Goal: Transaction & Acquisition: Book appointment/travel/reservation

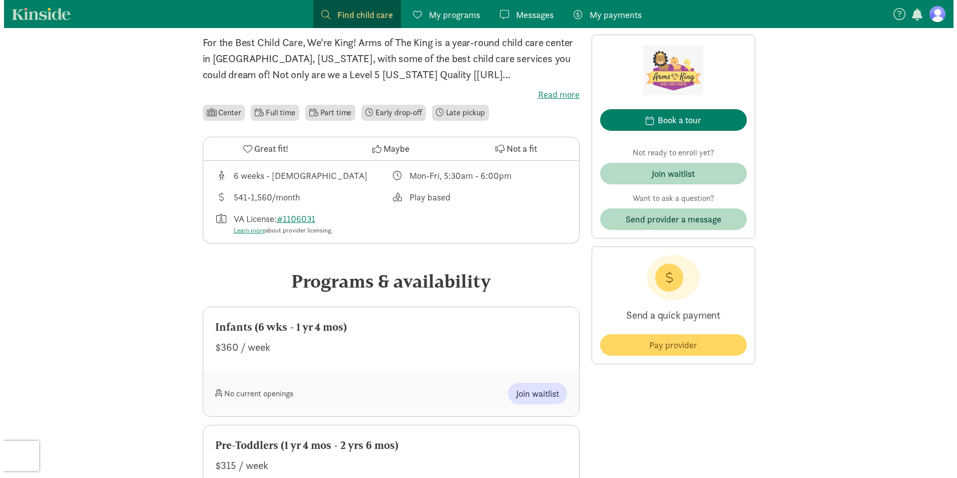
scroll to position [300, 0]
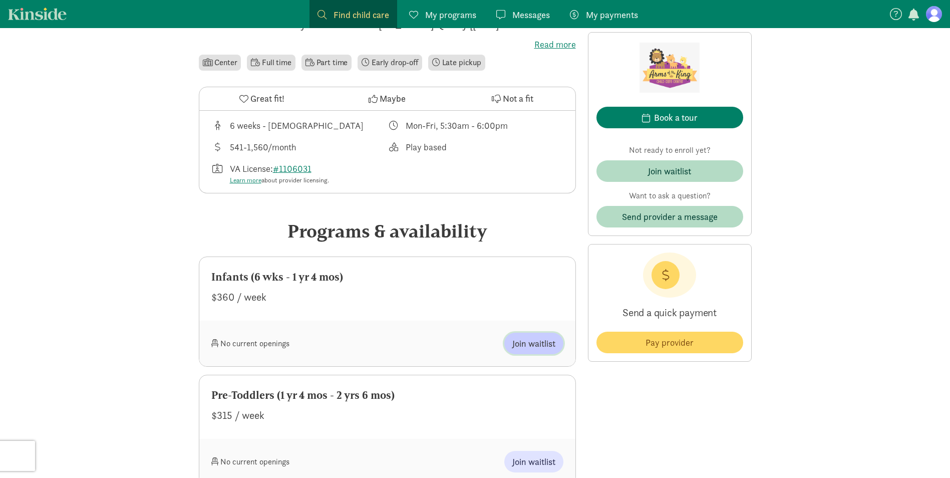
click at [537, 339] on span "Join waitlist" at bounding box center [533, 343] width 43 height 14
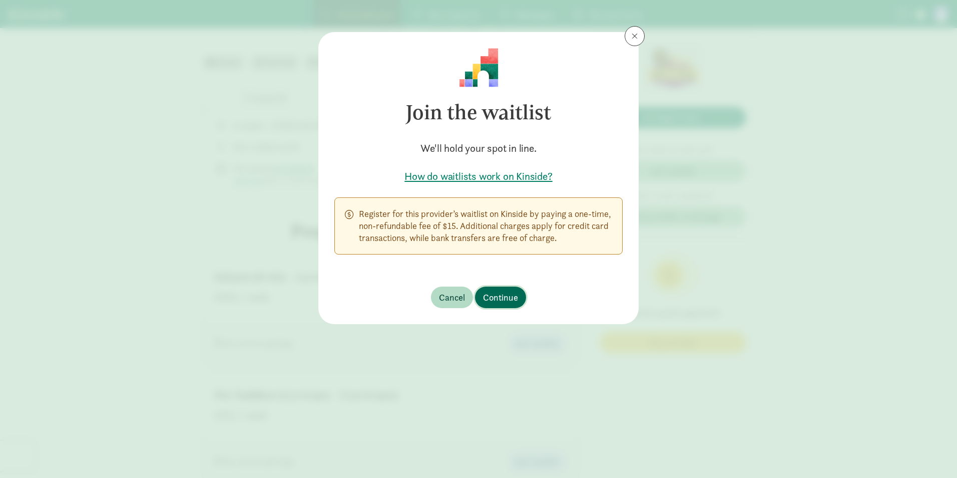
click at [502, 293] on span "Continue" at bounding box center [500, 297] width 35 height 14
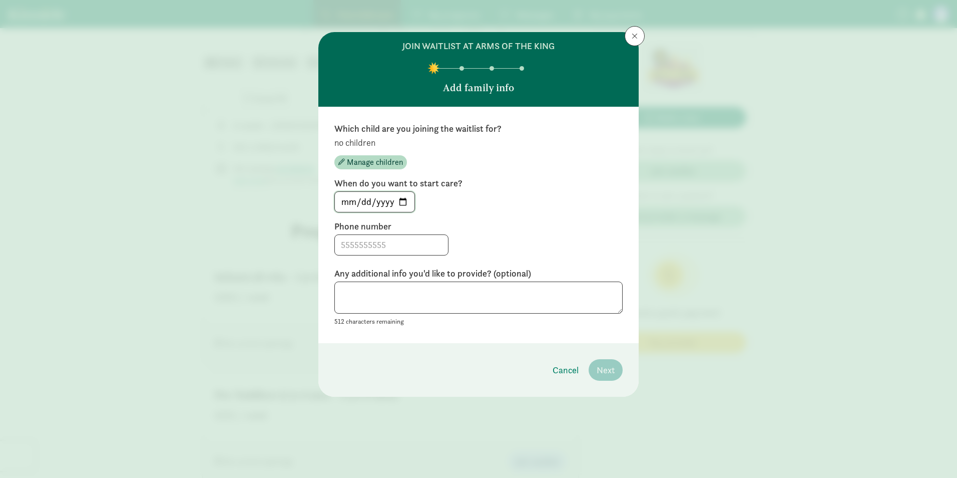
click at [410, 200] on input "2025-09-13" at bounding box center [375, 202] width 80 height 20
click at [401, 200] on input "2025-09-13" at bounding box center [375, 202] width 80 height 20
type input "2026-04-01"
click at [385, 245] on input at bounding box center [391, 245] width 113 height 20
type input "7572682732"
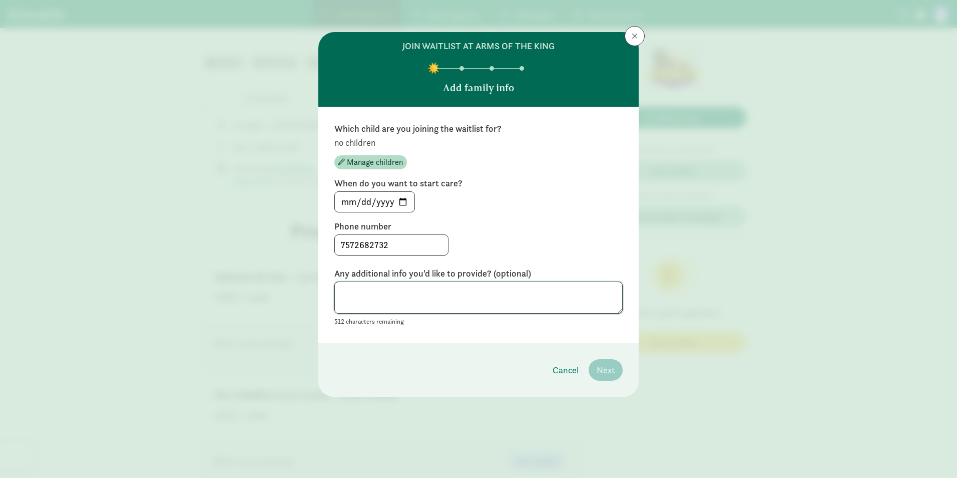
click at [411, 292] on textarea at bounding box center [478, 297] width 288 height 33
click at [376, 162] on span "Manage children" at bounding box center [375, 162] width 56 height 12
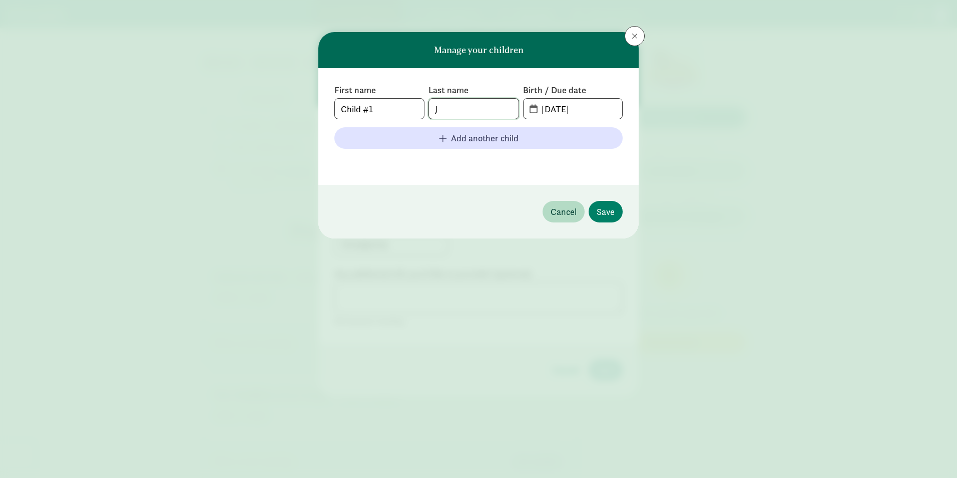
click at [445, 110] on input "J" at bounding box center [473, 109] width 89 height 20
type input "Juergens"
click at [382, 108] on input "Child #1" at bounding box center [379, 109] width 89 height 20
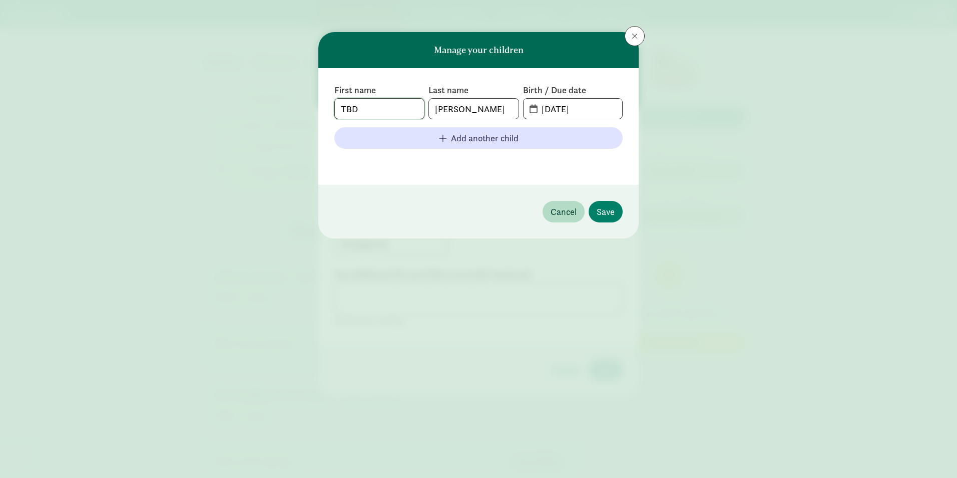
type input "TBD"
click at [588, 106] on input "09-13-2025" at bounding box center [579, 109] width 87 height 20
click at [549, 109] on input "09-13-2025" at bounding box center [579, 109] width 87 height 20
type input "01-20-2026"
click at [608, 208] on span "Save" at bounding box center [606, 212] width 18 height 14
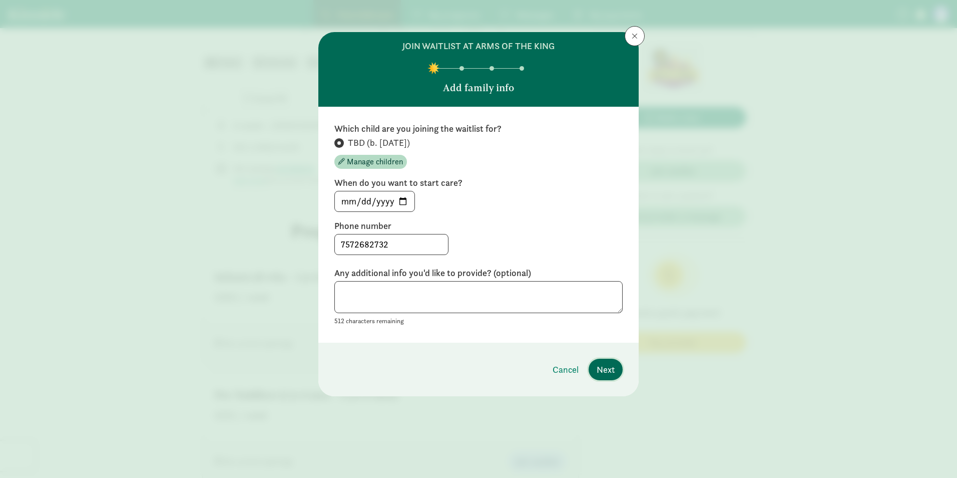
click at [613, 365] on span "Next" at bounding box center [606, 369] width 18 height 14
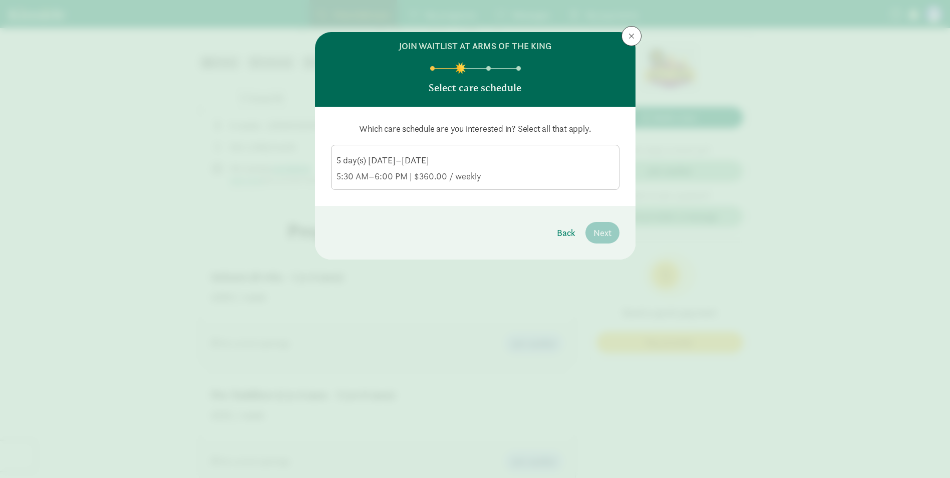
click at [482, 171] on div "5:30 AM–6:00 PM | $360.00 / weekly" at bounding box center [474, 176] width 277 height 12
click at [0, 0] on input "5 day(s) Monday–Friday 5:30 AM–6:00 PM | $360.00 / weekly" at bounding box center [0, 0] width 0 height 0
click at [606, 229] on span "Next" at bounding box center [602, 233] width 18 height 14
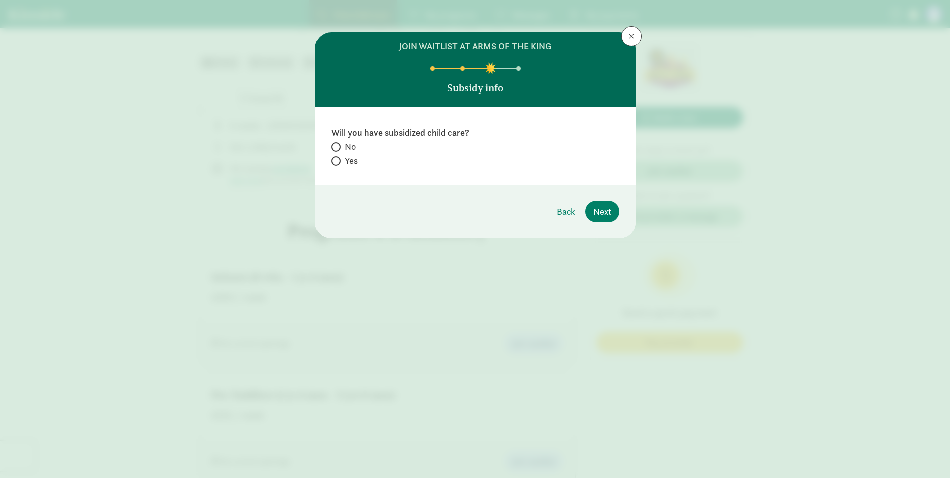
click at [341, 163] on label "Yes" at bounding box center [475, 161] width 288 height 12
click at [337, 163] on input "Yes" at bounding box center [334, 161] width 7 height 7
radio input "true"
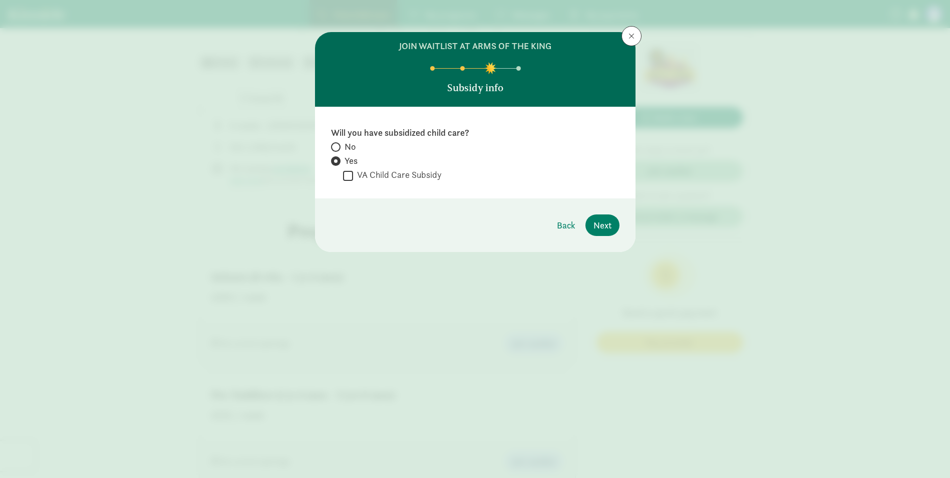
click at [427, 179] on label "VA Child Care Subsidy" at bounding box center [397, 175] width 89 height 12
click at [353, 179] on input "VA Child Care Subsidy" at bounding box center [348, 176] width 10 height 14
checkbox input "true"
click at [337, 145] on input "No" at bounding box center [334, 147] width 7 height 7
radio input "true"
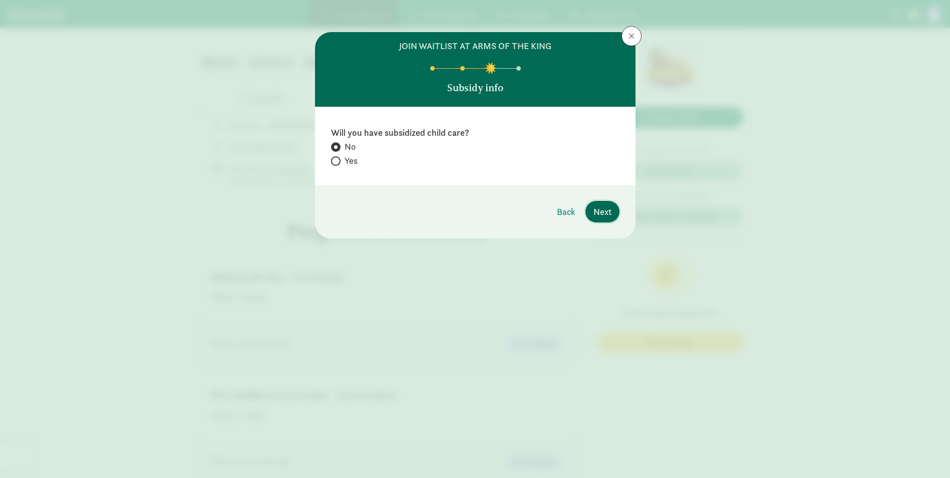
click at [595, 215] on span "Next" at bounding box center [602, 212] width 18 height 14
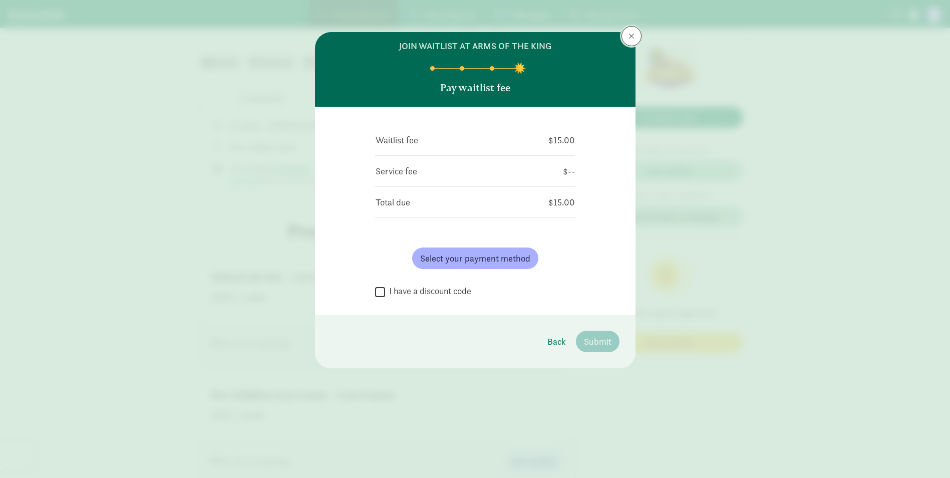
click at [632, 38] on span at bounding box center [631, 36] width 6 height 8
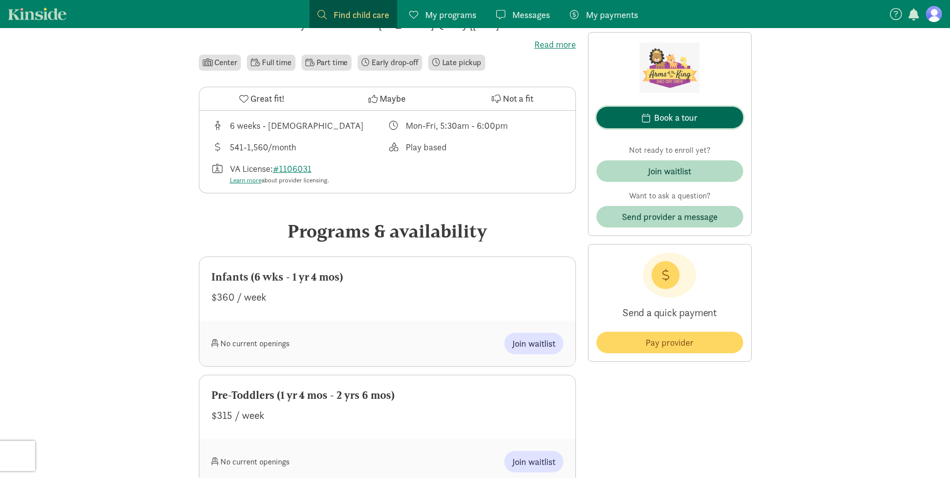
click at [671, 111] on div "Book a tour" at bounding box center [676, 118] width 44 height 14
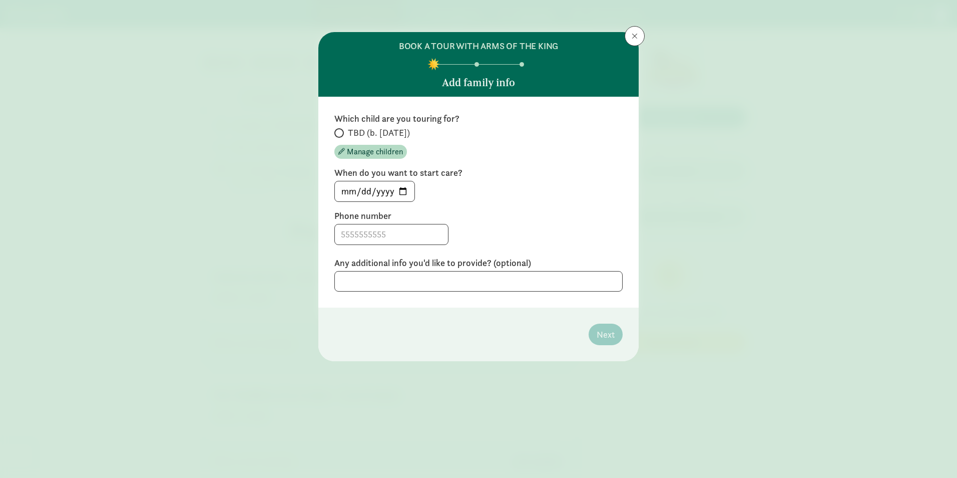
click at [341, 134] on span at bounding box center [339, 133] width 10 height 10
click at [341, 134] on input "TBD (b. January 2026)" at bounding box center [337, 133] width 7 height 7
radio input "true"
click at [405, 190] on input "2025-09-13" at bounding box center [375, 191] width 80 height 20
type input "2026-04-13"
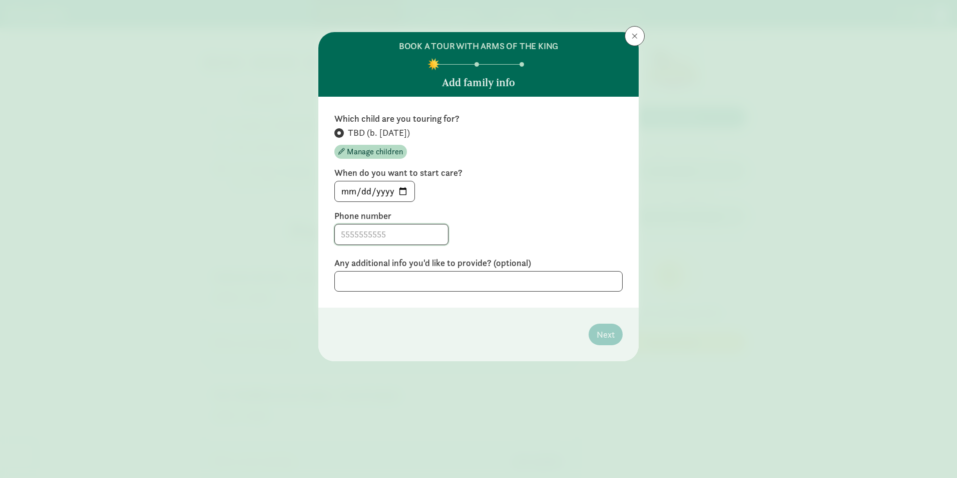
click at [376, 234] on input at bounding box center [391, 234] width 113 height 20
type input "7572682732"
click at [612, 335] on span "Next" at bounding box center [606, 334] width 18 height 14
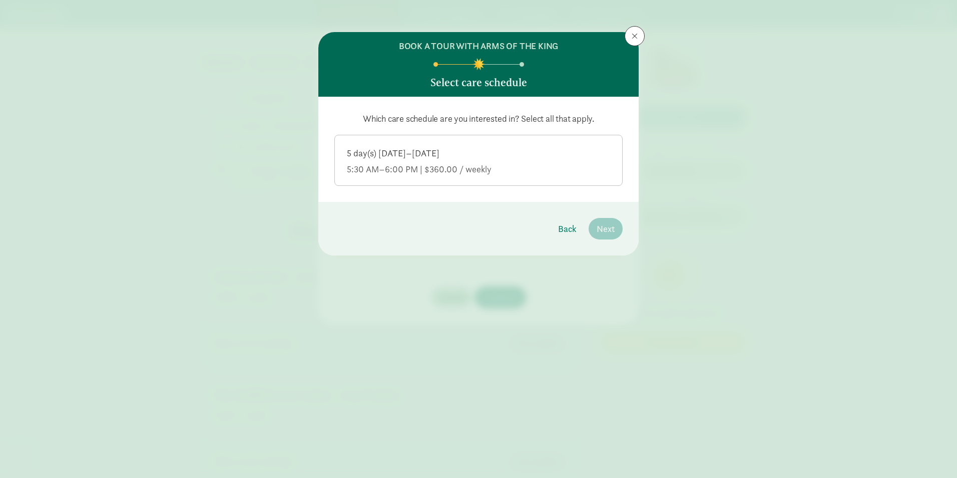
click at [422, 160] on div "5 day(s) Monday–Friday 5:30 AM–6:00 PM | $360.00 / weekly" at bounding box center [478, 161] width 263 height 28
click at [0, 0] on input "5 day(s) Monday–Friday 5:30 AM–6:00 PM | $360.00 / weekly" at bounding box center [0, 0] width 0 height 0
click at [609, 226] on span "Next" at bounding box center [606, 229] width 18 height 14
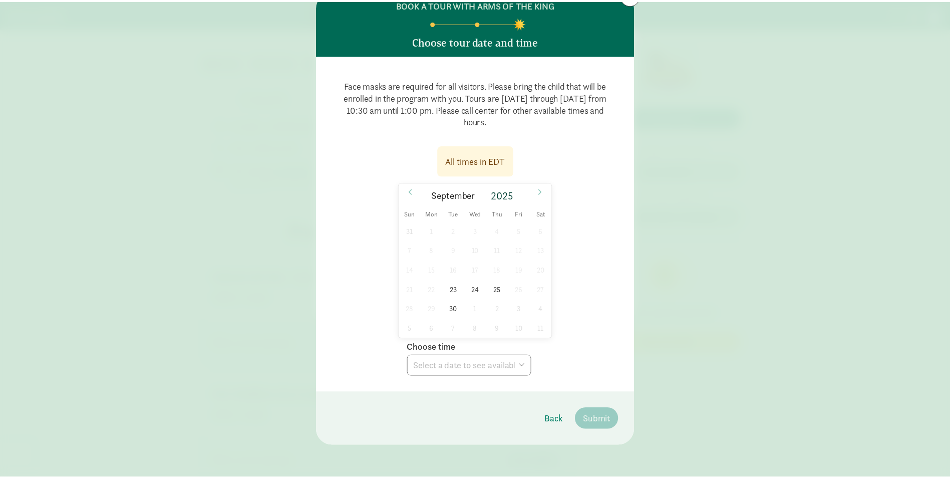
scroll to position [0, 0]
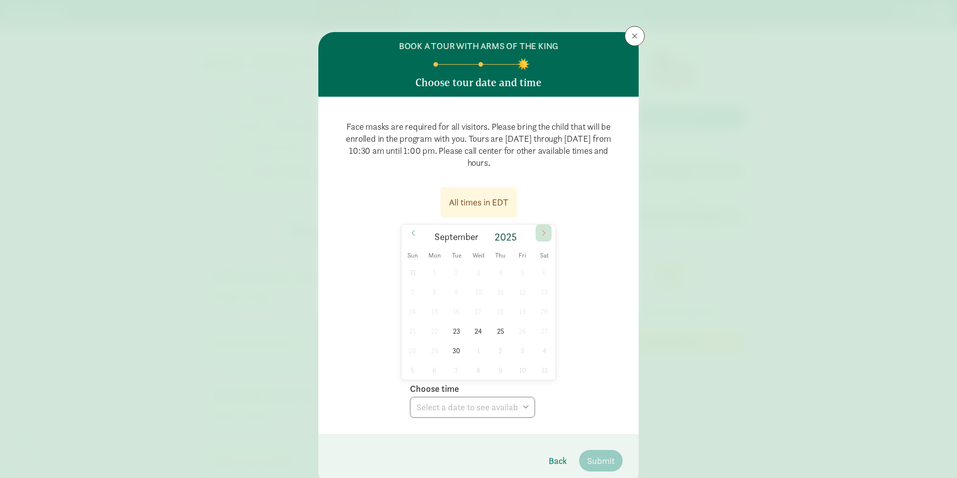
click at [544, 232] on icon at bounding box center [544, 232] width 6 height 7
click at [410, 232] on icon at bounding box center [413, 232] width 6 height 7
click at [541, 231] on icon at bounding box center [544, 232] width 6 height 7
click at [411, 229] on icon at bounding box center [413, 232] width 6 height 7
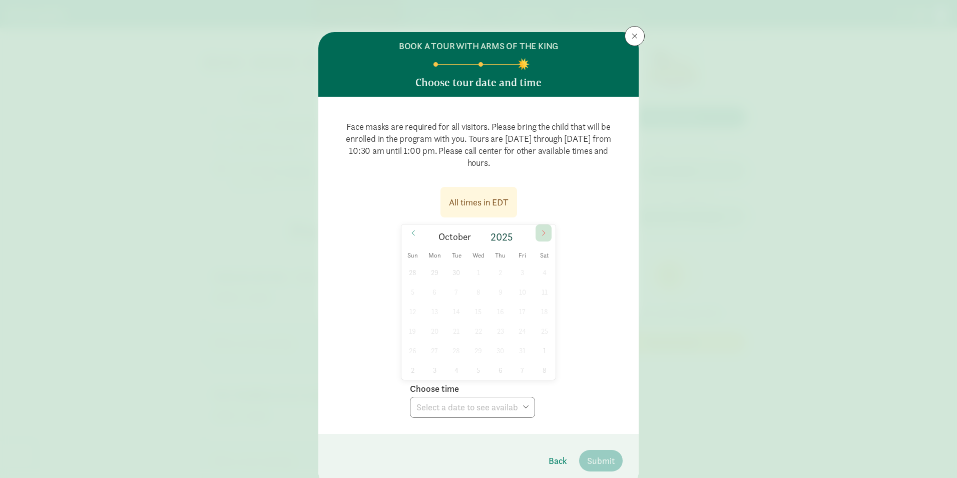
click at [543, 232] on icon at bounding box center [544, 232] width 6 height 7
click at [410, 231] on icon at bounding box center [413, 232] width 6 height 7
click at [542, 234] on icon at bounding box center [544, 232] width 6 height 7
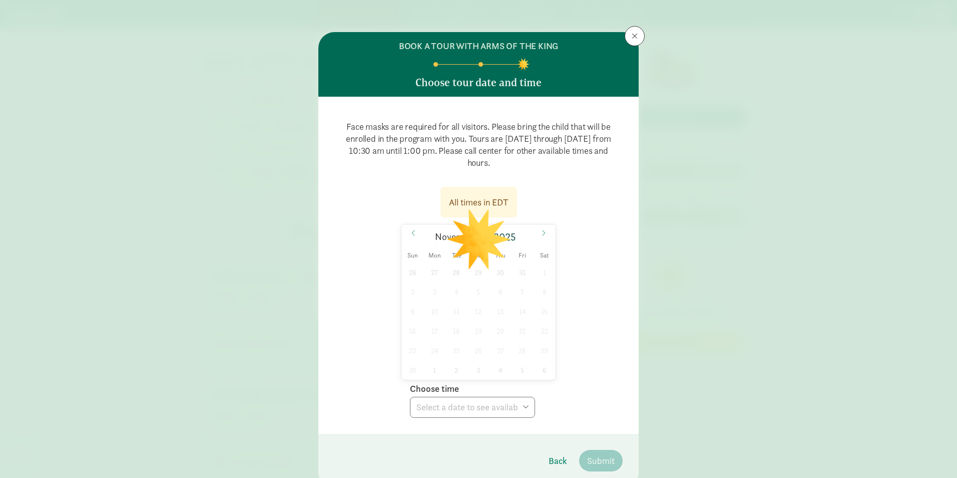
click at [568, 372] on div "All times in EDT November 2025 Sun Mon Tue Wed Thu Fri Sat 26 27 28 29 30 31 1 …" at bounding box center [478, 299] width 288 height 237
click at [560, 460] on span "Back" at bounding box center [558, 461] width 19 height 14
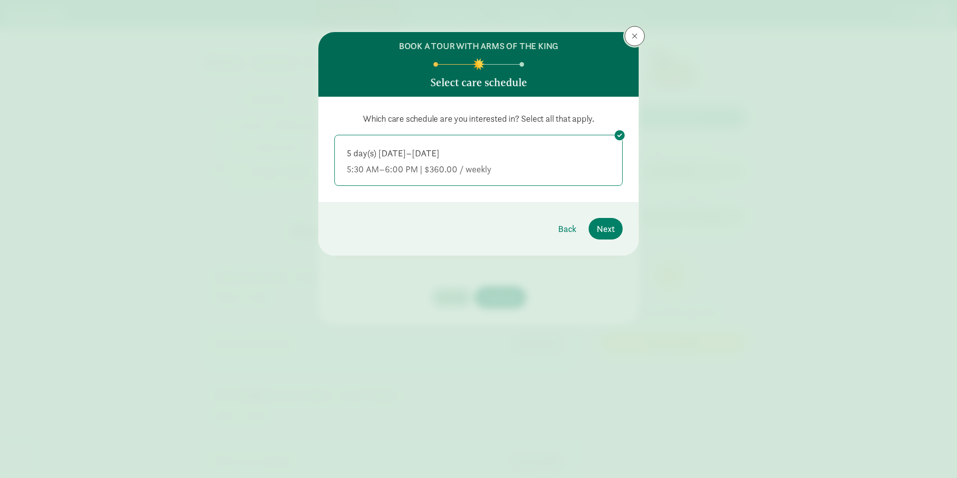
click at [634, 32] on button at bounding box center [635, 36] width 20 height 20
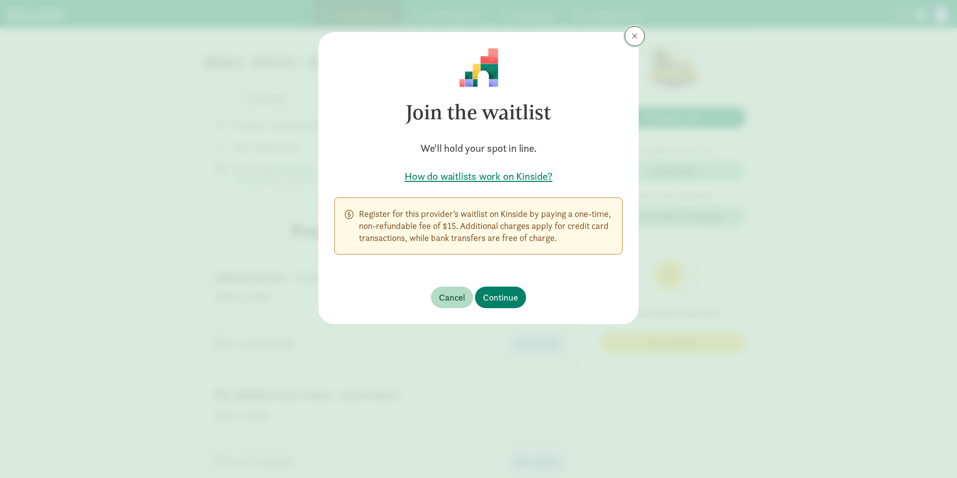
click at [638, 37] on button at bounding box center [635, 36] width 20 height 20
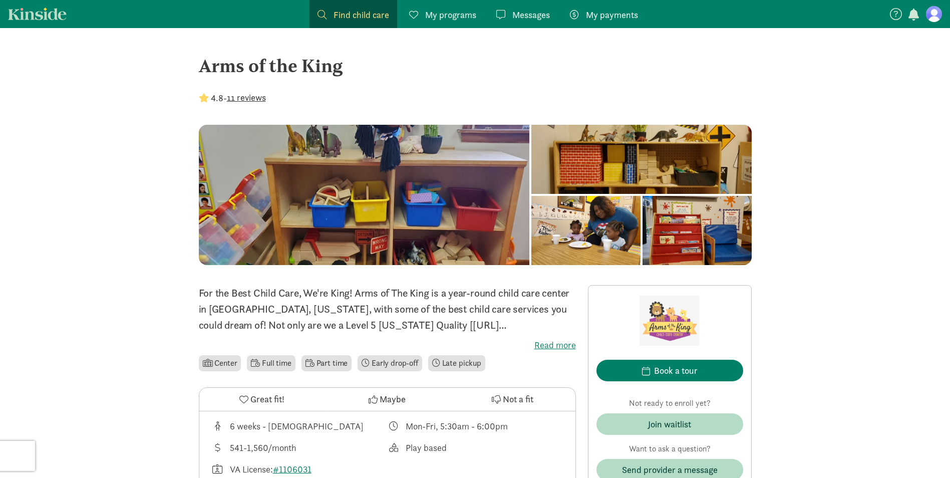
click at [26, 13] on link "Kinside" at bounding box center [37, 14] width 59 height 13
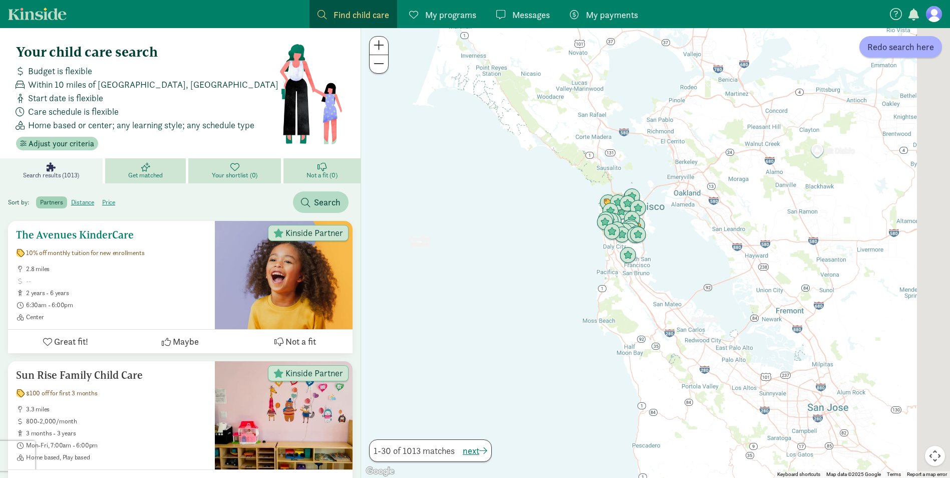
drag, startPoint x: 854, startPoint y: 285, endPoint x: 304, endPoint y: 250, distance: 551.2
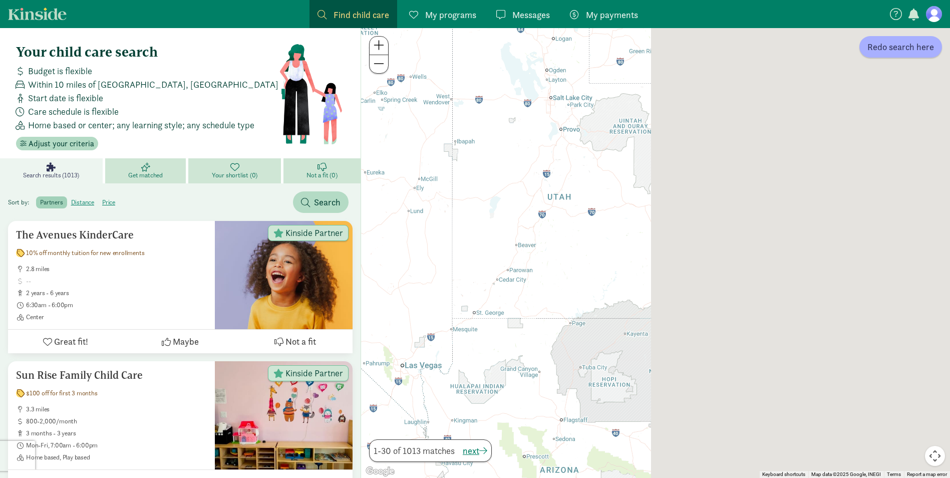
drag, startPoint x: 760, startPoint y: 317, endPoint x: 503, endPoint y: 290, distance: 258.7
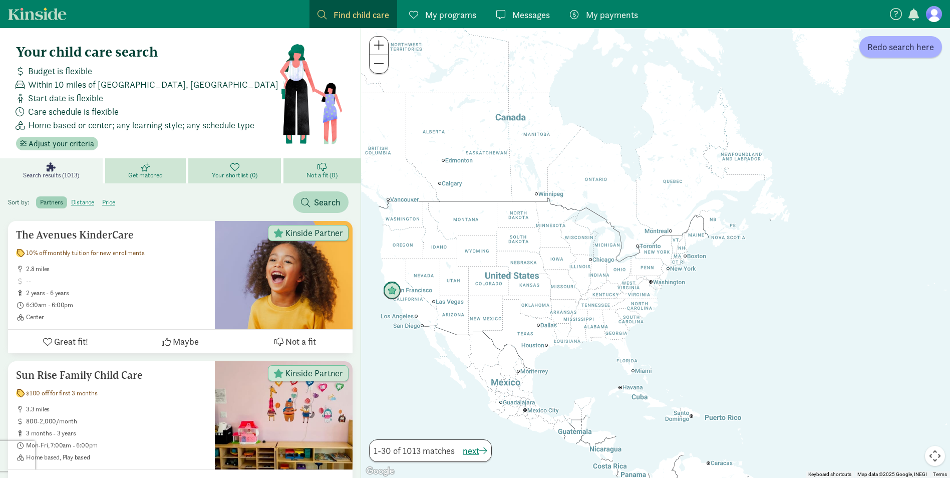
drag, startPoint x: 856, startPoint y: 322, endPoint x: 676, endPoint y: 317, distance: 180.8
click at [676, 318] on div at bounding box center [655, 253] width 589 height 450
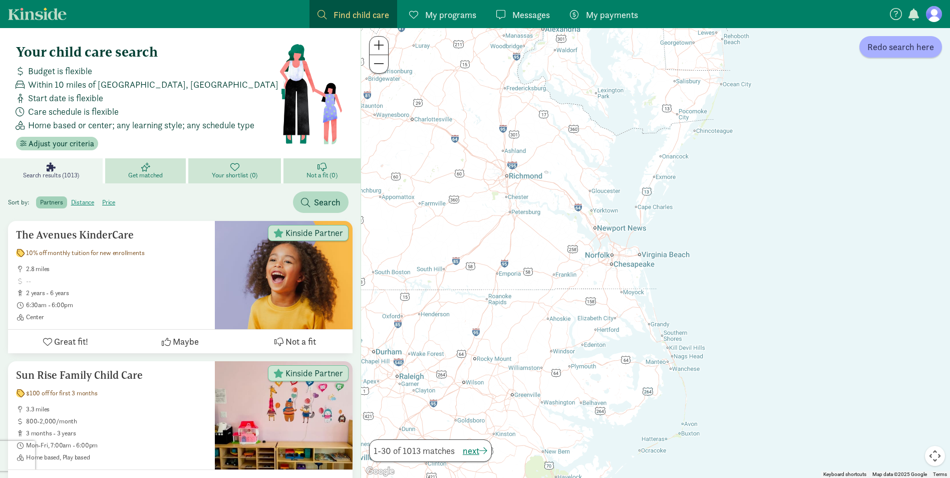
drag, startPoint x: 603, startPoint y: 263, endPoint x: 678, endPoint y: 291, distance: 80.6
click at [678, 291] on div at bounding box center [655, 253] width 589 height 450
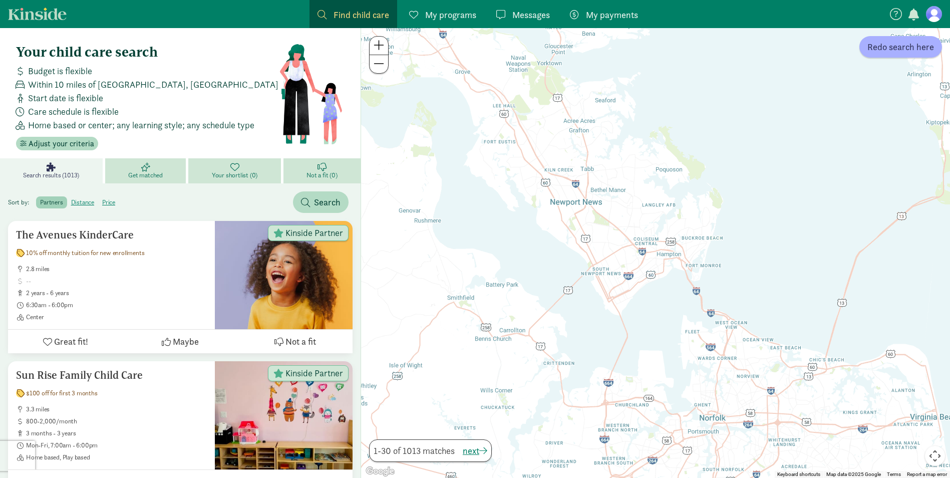
drag, startPoint x: 620, startPoint y: 242, endPoint x: 567, endPoint y: 343, distance: 114.2
click at [568, 349] on div at bounding box center [655, 253] width 589 height 450
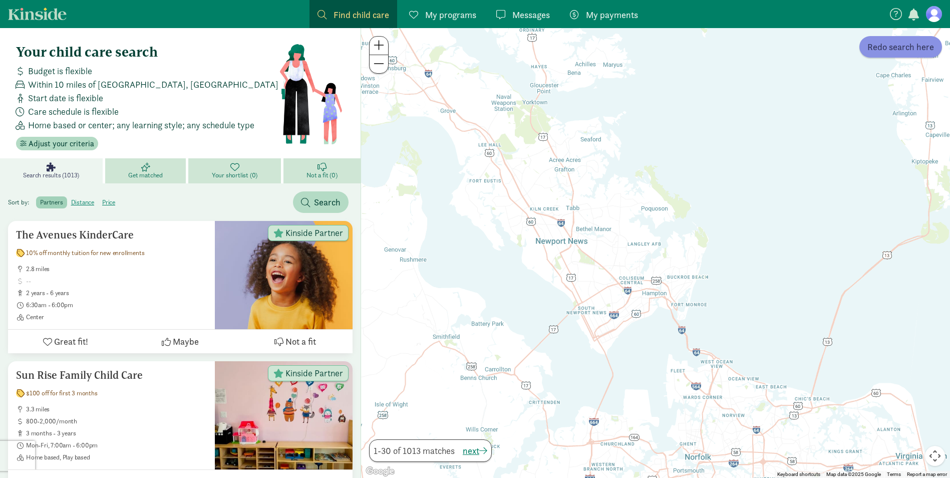
click at [892, 47] on span "Redo search here" at bounding box center [900, 47] width 67 height 14
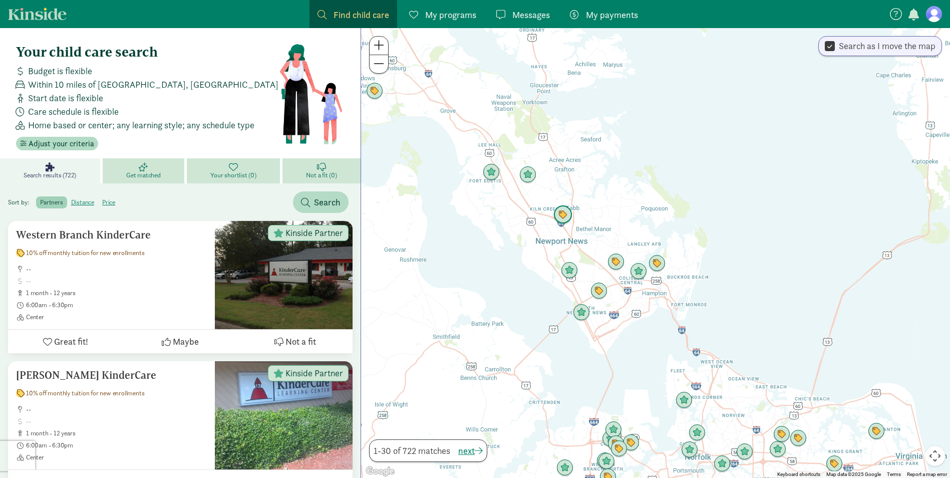
click at [561, 219] on img "Click to see details" at bounding box center [562, 214] width 19 height 19
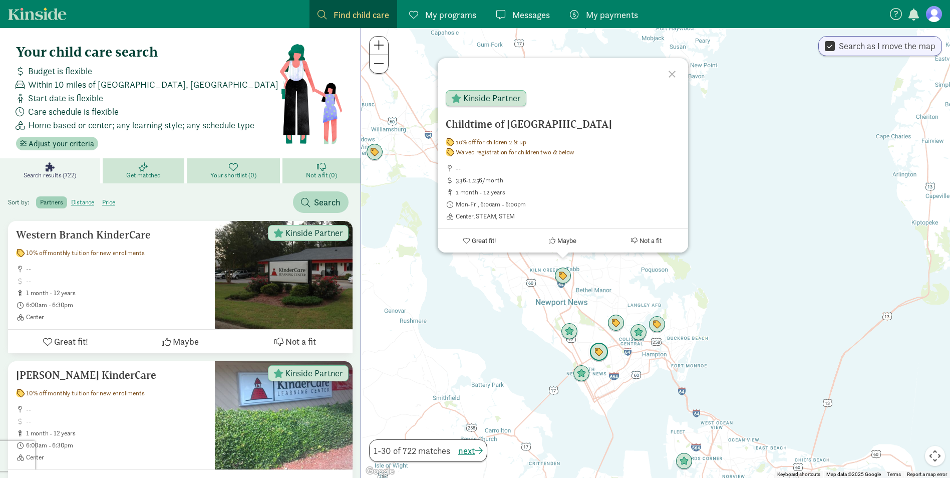
click at [599, 356] on img "Click to see details" at bounding box center [598, 351] width 19 height 19
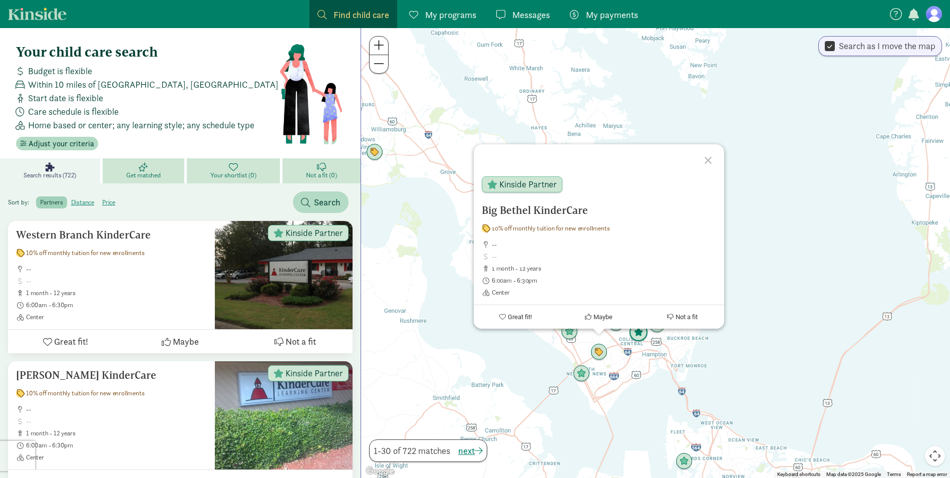
click at [639, 336] on img "Click to see details" at bounding box center [638, 332] width 19 height 19
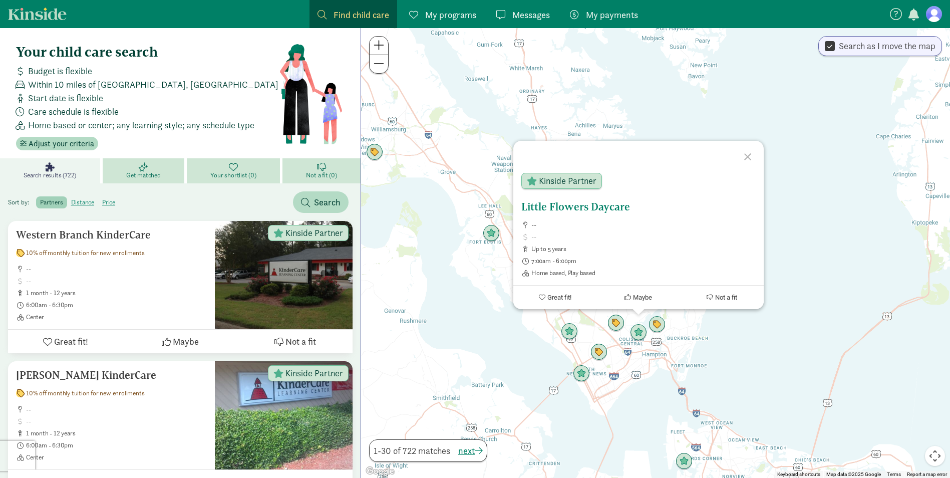
click at [601, 204] on h5 "Little Flowers Daycare" at bounding box center [638, 207] width 234 height 12
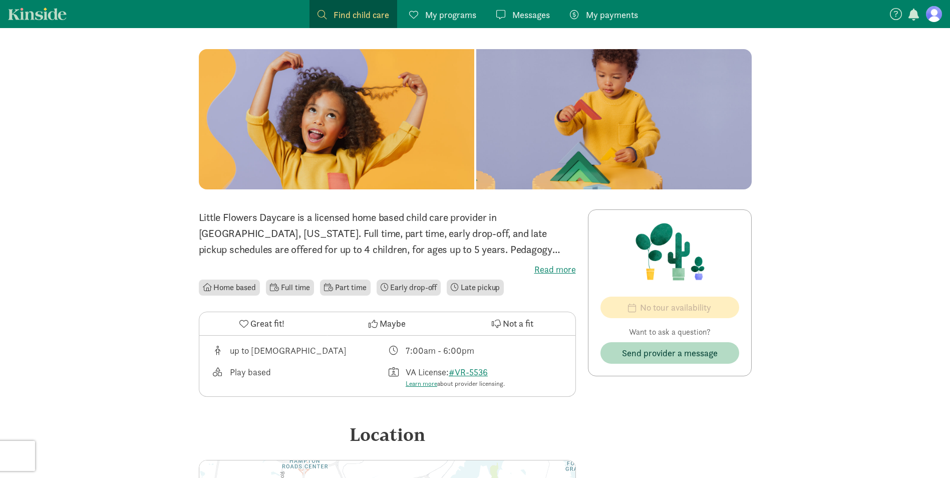
scroll to position [100, 0]
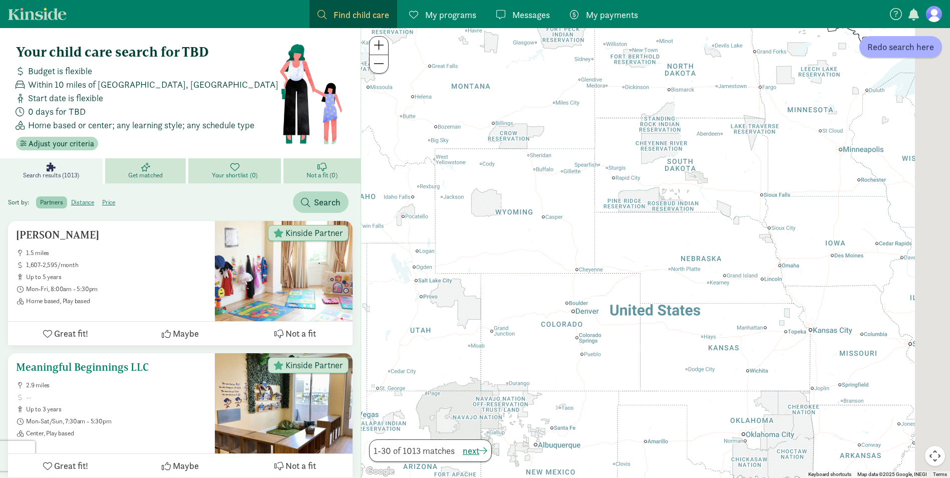
drag, startPoint x: 816, startPoint y: 371, endPoint x: 524, endPoint y: 350, distance: 293.1
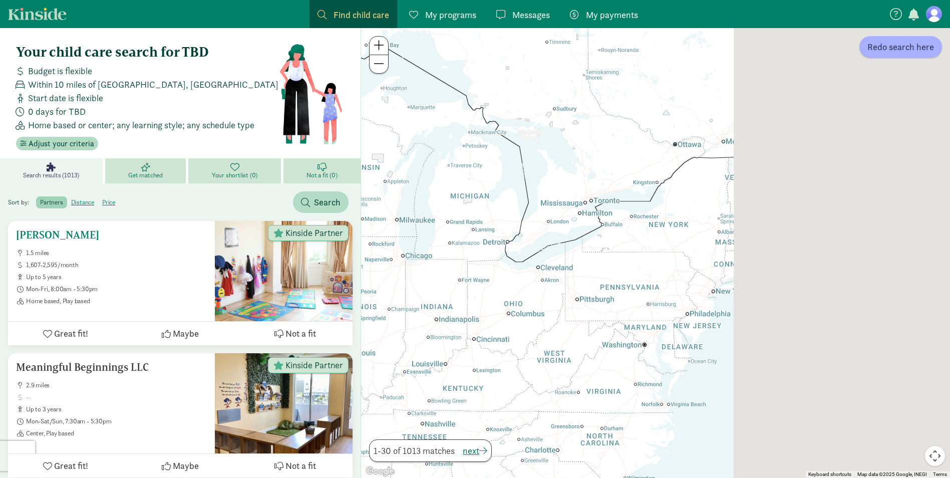
drag, startPoint x: 718, startPoint y: 340, endPoint x: 322, endPoint y: 342, distance: 396.0
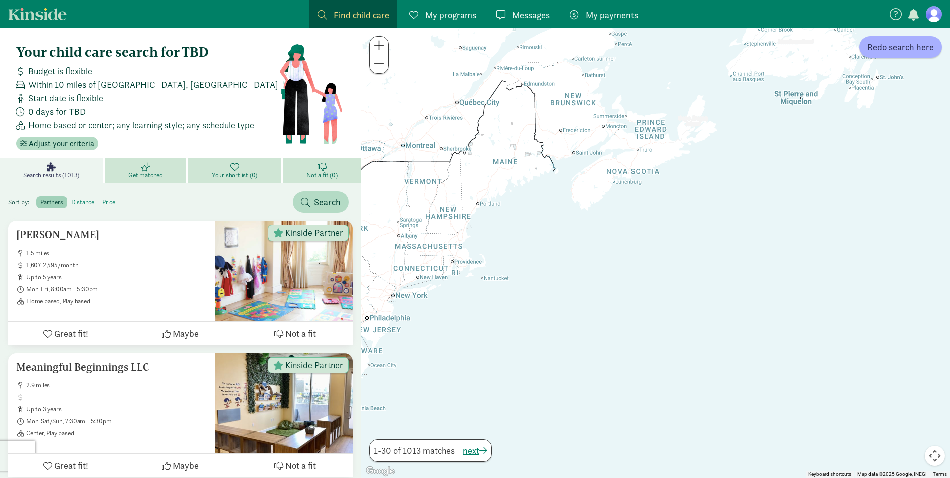
drag, startPoint x: 669, startPoint y: 325, endPoint x: 462, endPoint y: 325, distance: 207.7
click at [462, 325] on div at bounding box center [655, 253] width 589 height 450
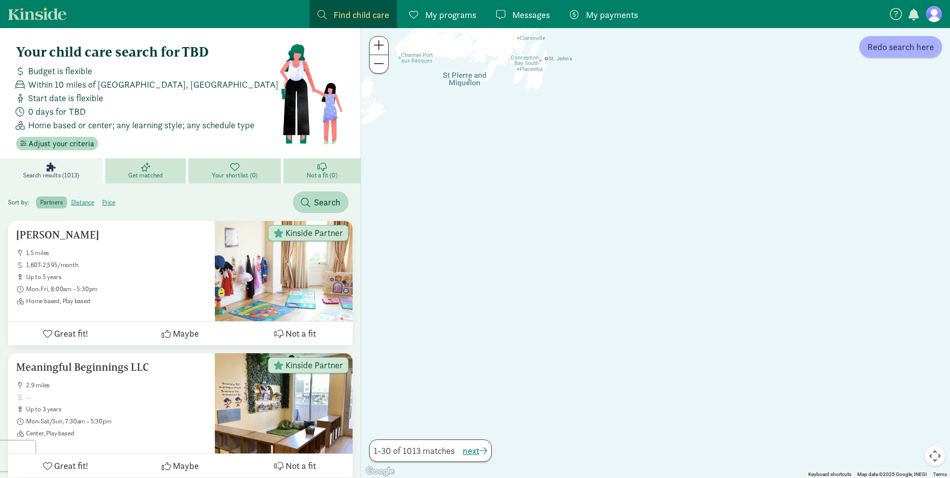
drag, startPoint x: 752, startPoint y: 303, endPoint x: 910, endPoint y: 289, distance: 157.8
click at [913, 290] on div at bounding box center [655, 253] width 589 height 450
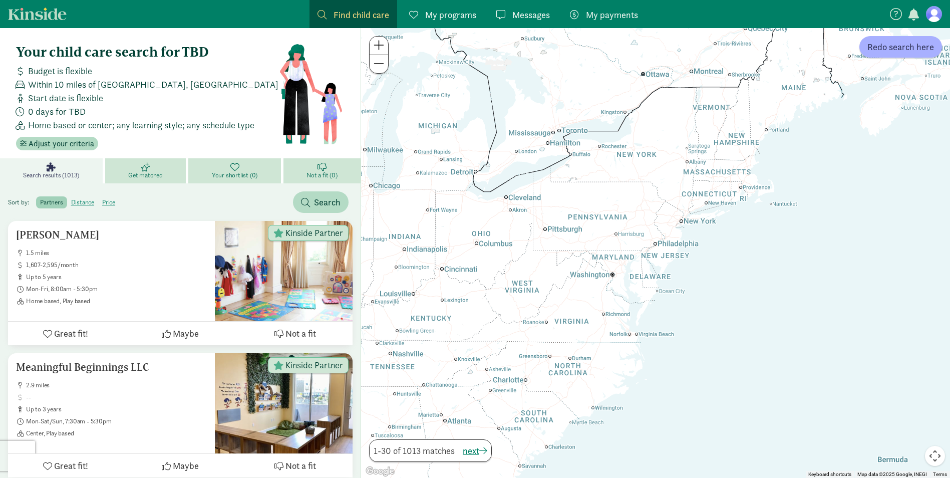
drag, startPoint x: 504, startPoint y: 292, endPoint x: 846, endPoint y: 261, distance: 344.2
click at [878, 256] on div at bounding box center [655, 253] width 589 height 450
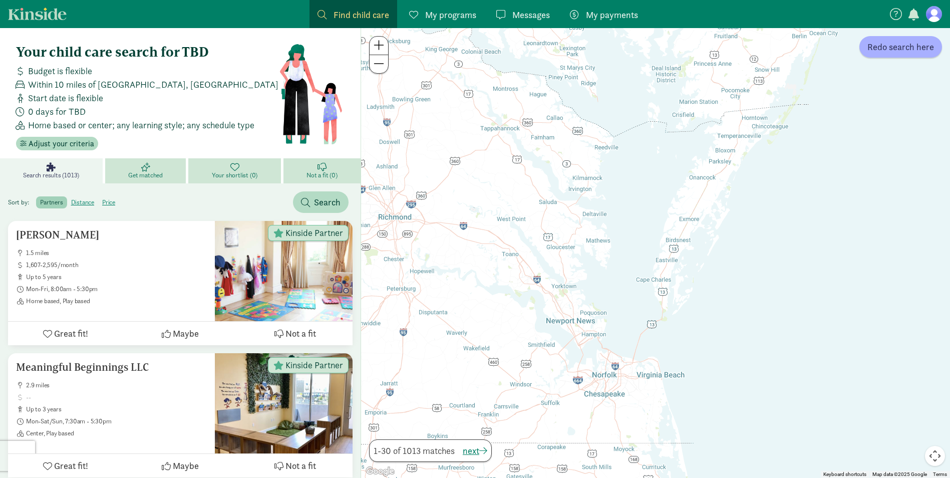
drag, startPoint x: 561, startPoint y: 331, endPoint x: 756, endPoint y: 331, distance: 194.7
click at [756, 331] on div at bounding box center [655, 253] width 589 height 450
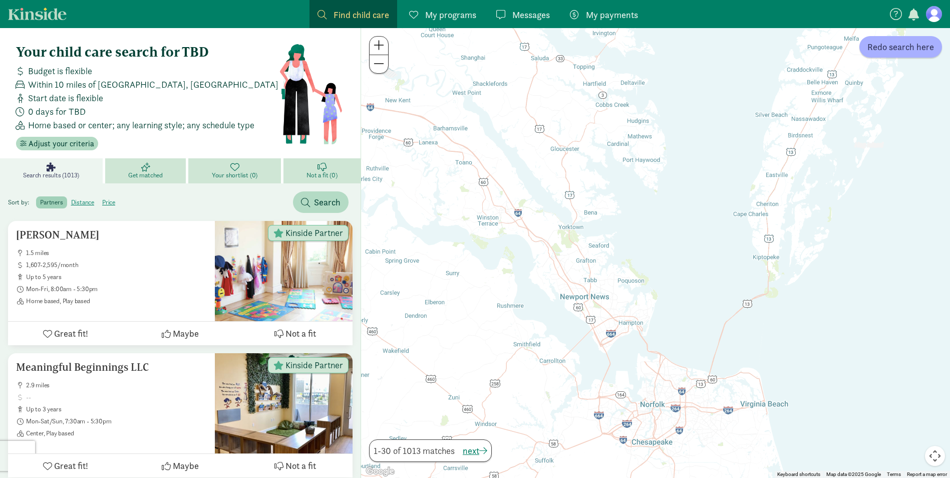
drag, startPoint x: 583, startPoint y: 317, endPoint x: 686, endPoint y: 319, distance: 103.6
click at [686, 319] on div at bounding box center [655, 253] width 589 height 450
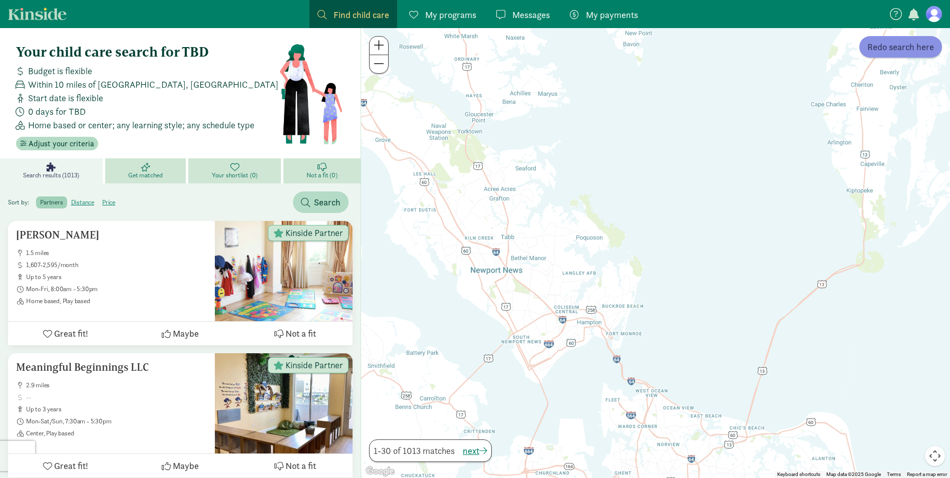
click at [907, 49] on span "Redo search here" at bounding box center [900, 47] width 67 height 14
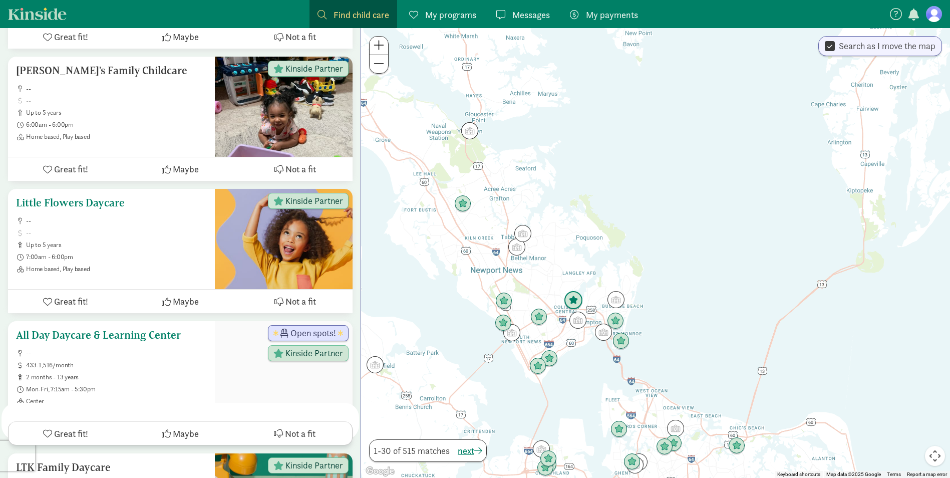
scroll to position [601, 0]
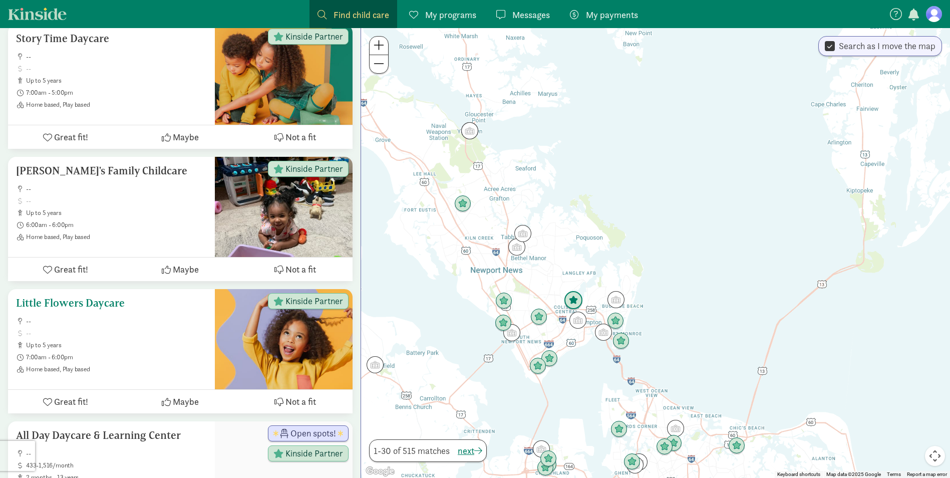
click at [100, 297] on h5 "Little Flowers Daycare" at bounding box center [111, 303] width 191 height 12
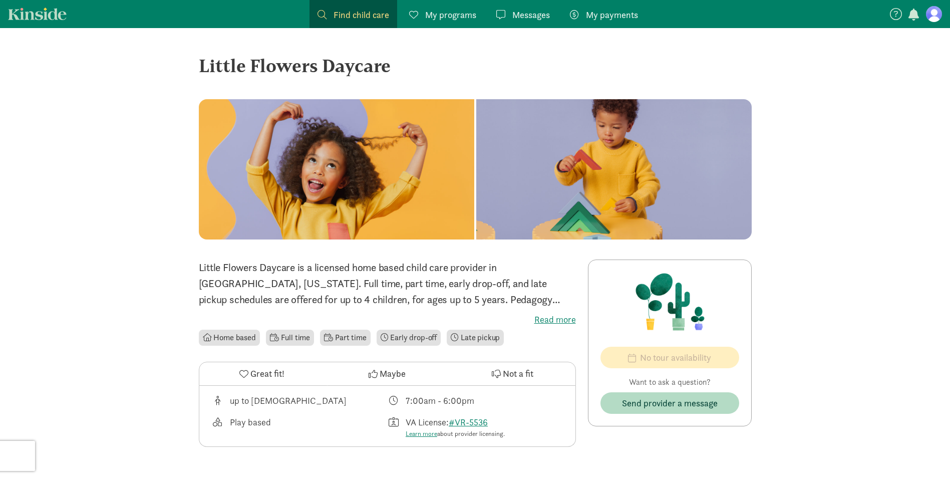
scroll to position [200, 0]
